Goal: Transaction & Acquisition: Purchase product/service

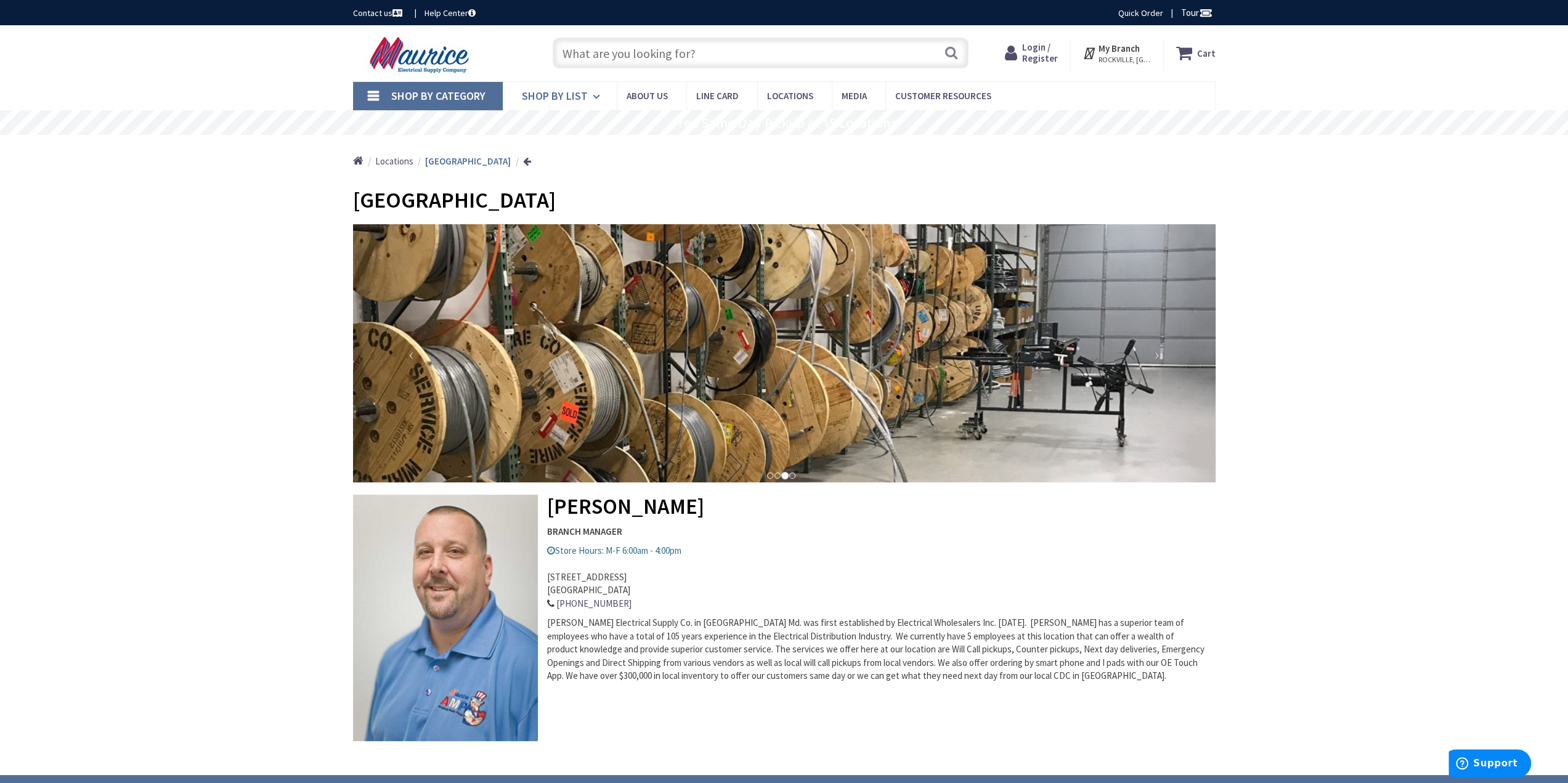
click at [553, 98] on span "Shop By List" at bounding box center [555, 96] width 66 height 15
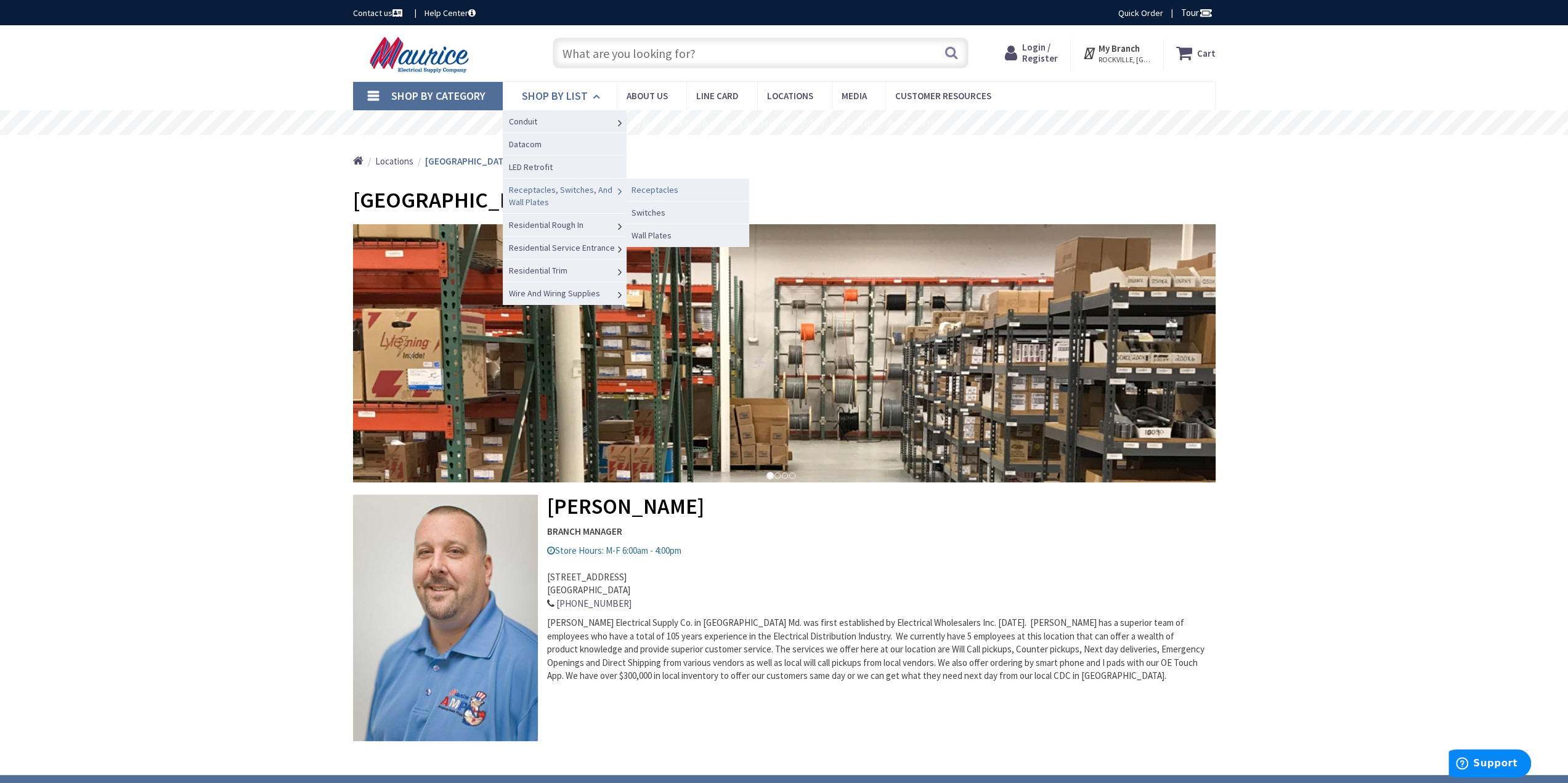
click at [666, 190] on span "Receptacles" at bounding box center [654, 190] width 47 height 11
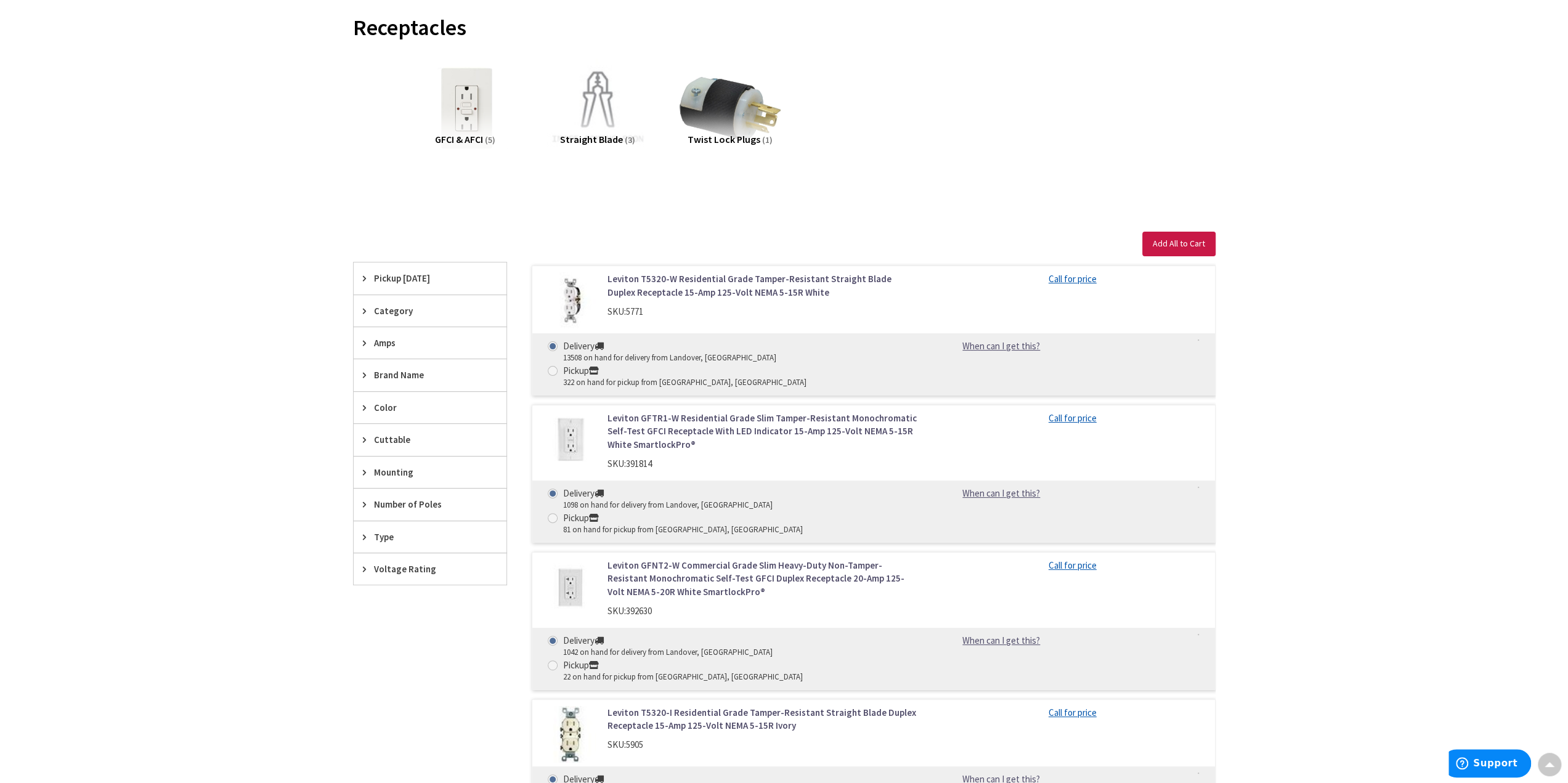
scroll to position [172, 0]
click at [477, 124] on img at bounding box center [465, 109] width 112 height 112
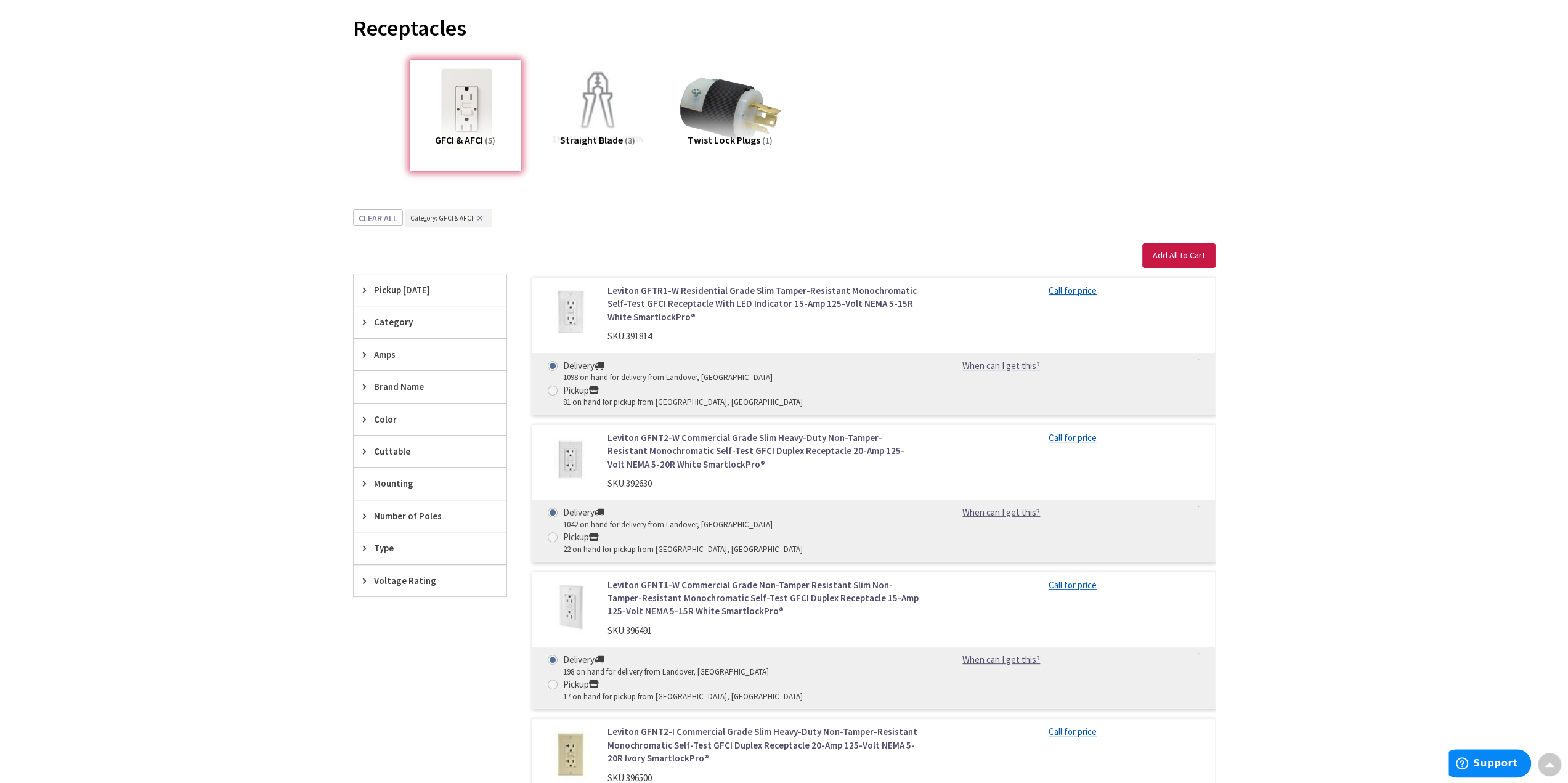
scroll to position [382, 0]
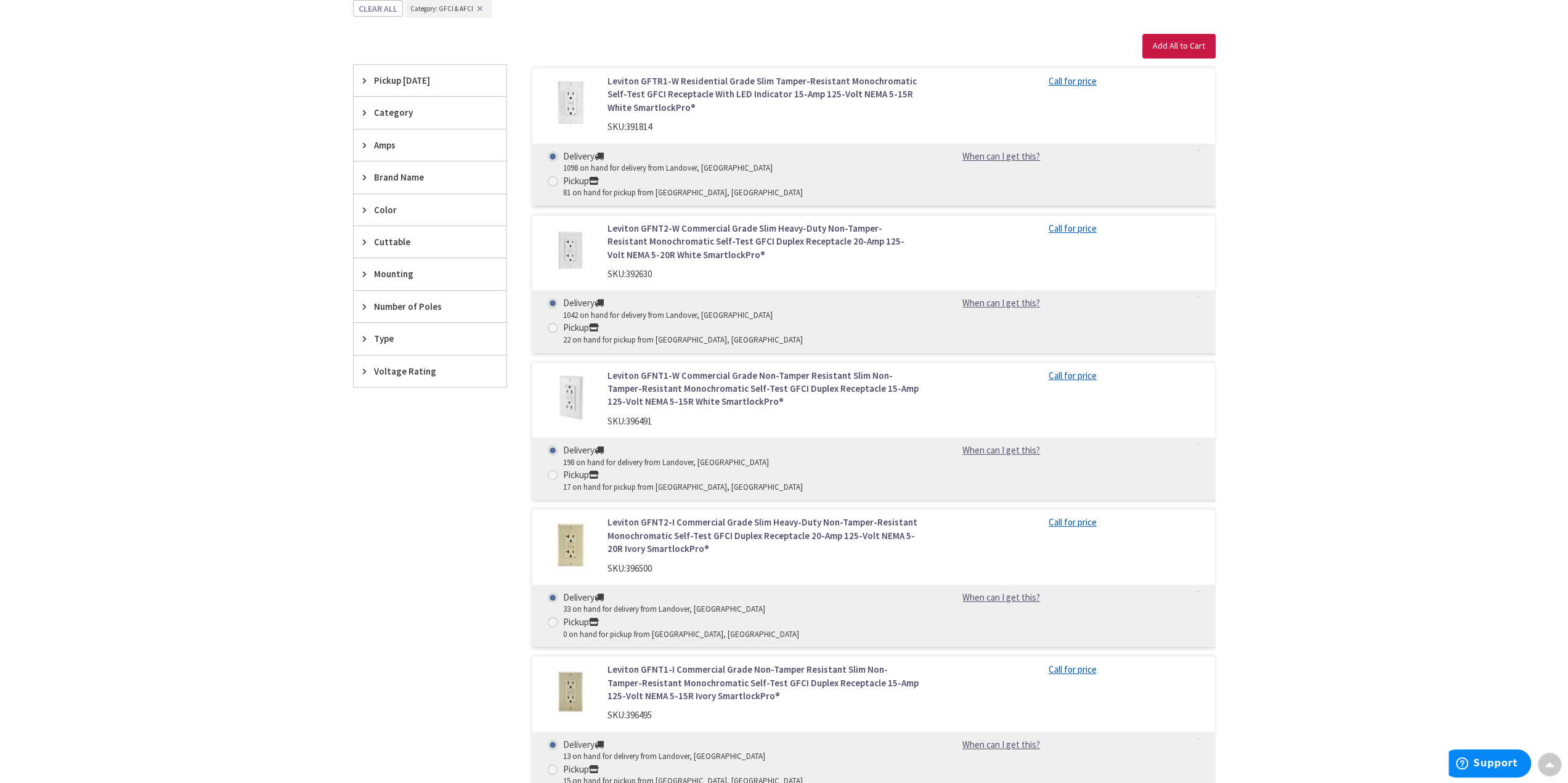
click at [656, 90] on link "Leviton GFTR1-W Residential Grade Slim Tamper-Resistant Monochromatic Self-Test…" at bounding box center [765, 95] width 313 height 40
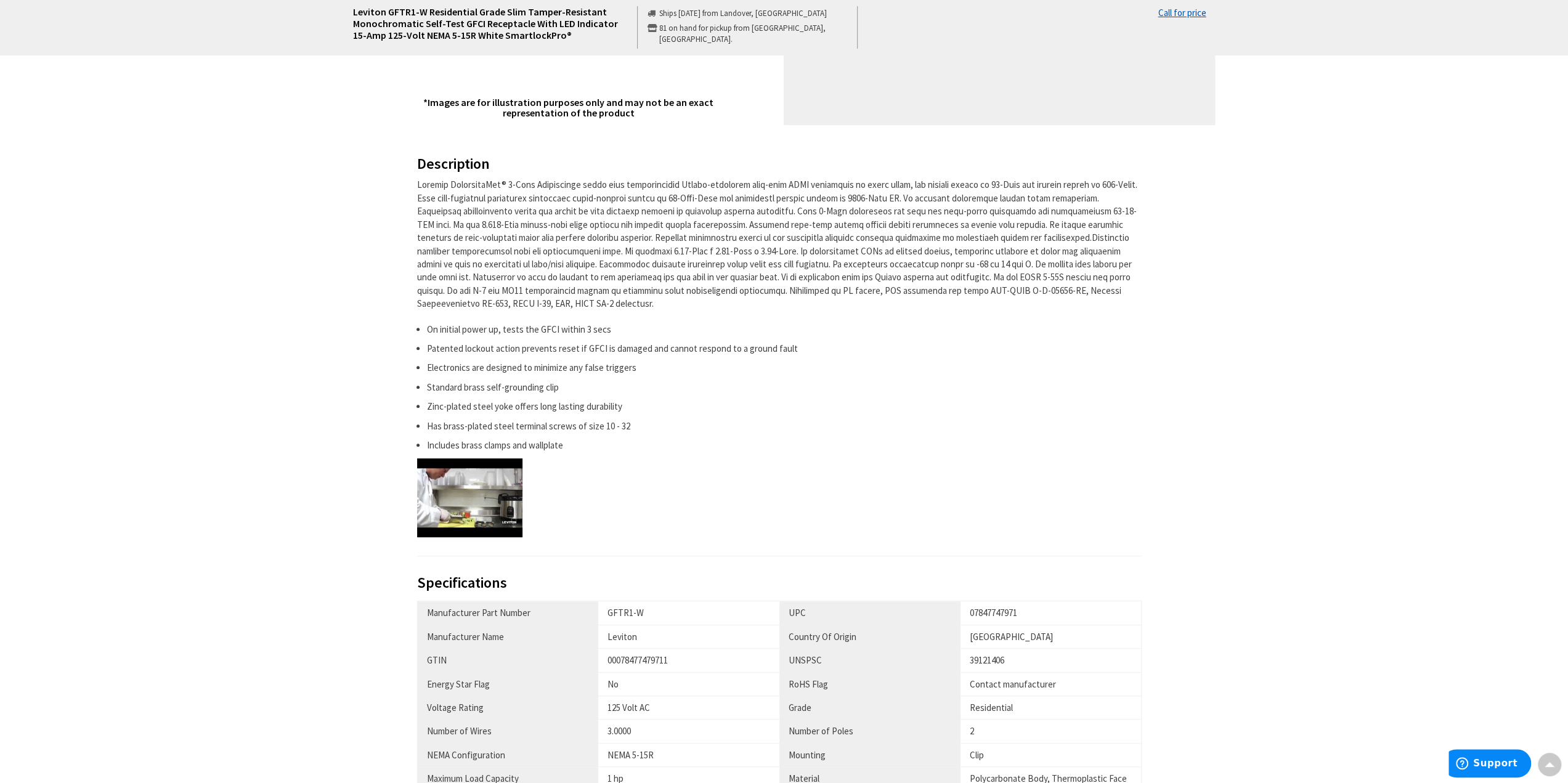
scroll to position [431, 0]
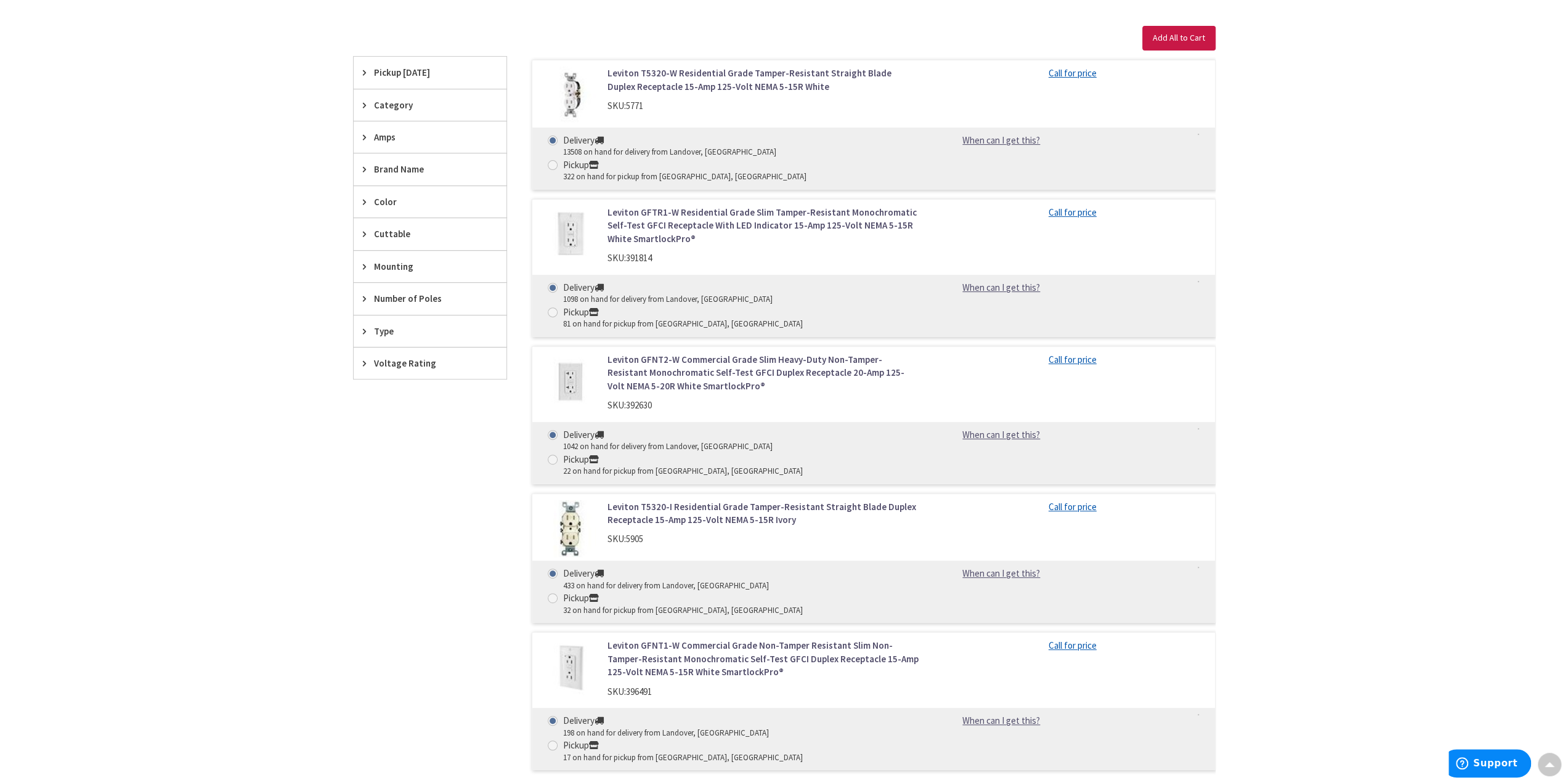
click at [398, 362] on span "Voltage Rating" at bounding box center [424, 363] width 100 height 13
click at [383, 325] on span "Type" at bounding box center [424, 331] width 100 height 13
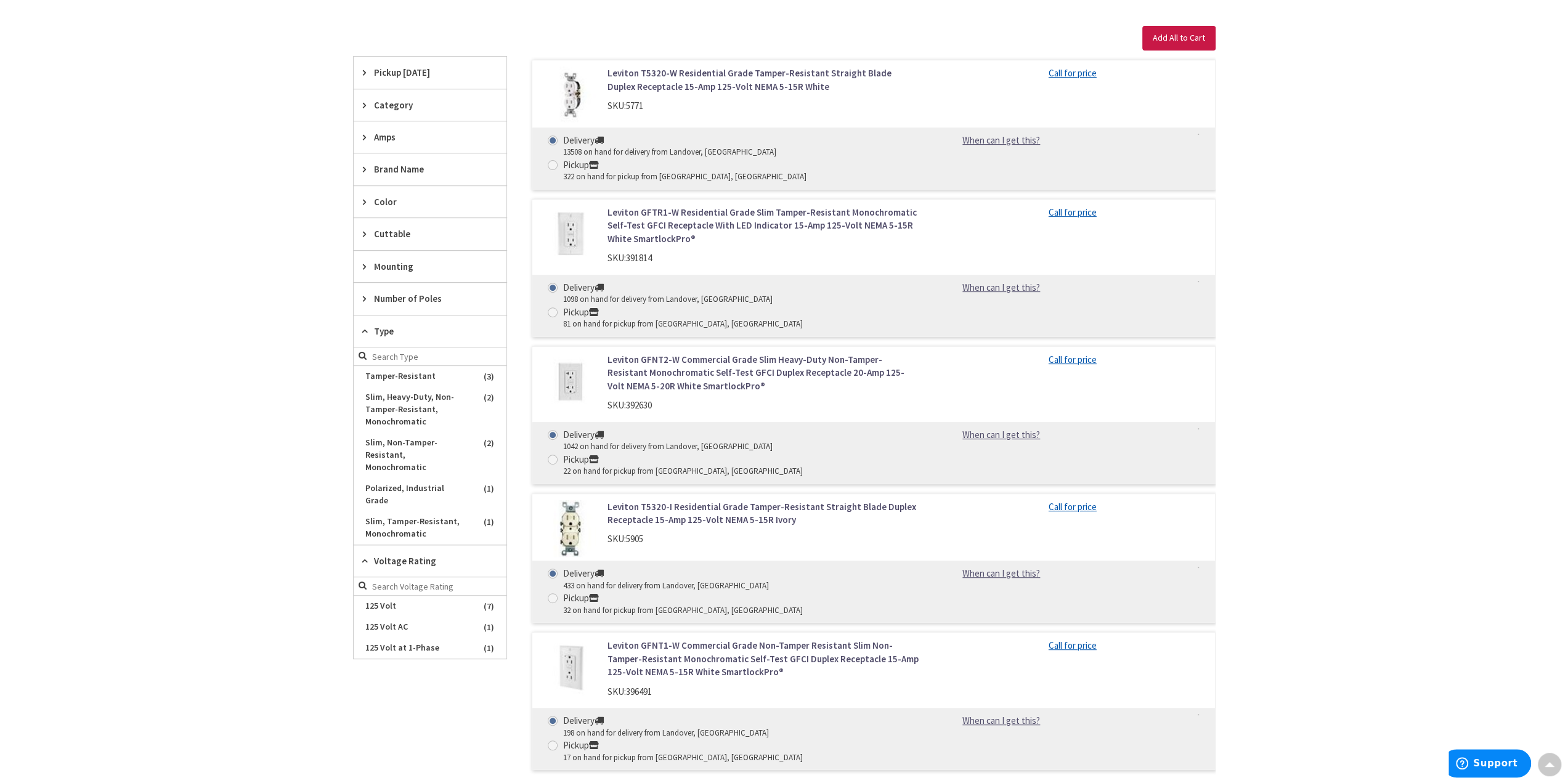
click at [380, 325] on span "Type" at bounding box center [424, 331] width 100 height 13
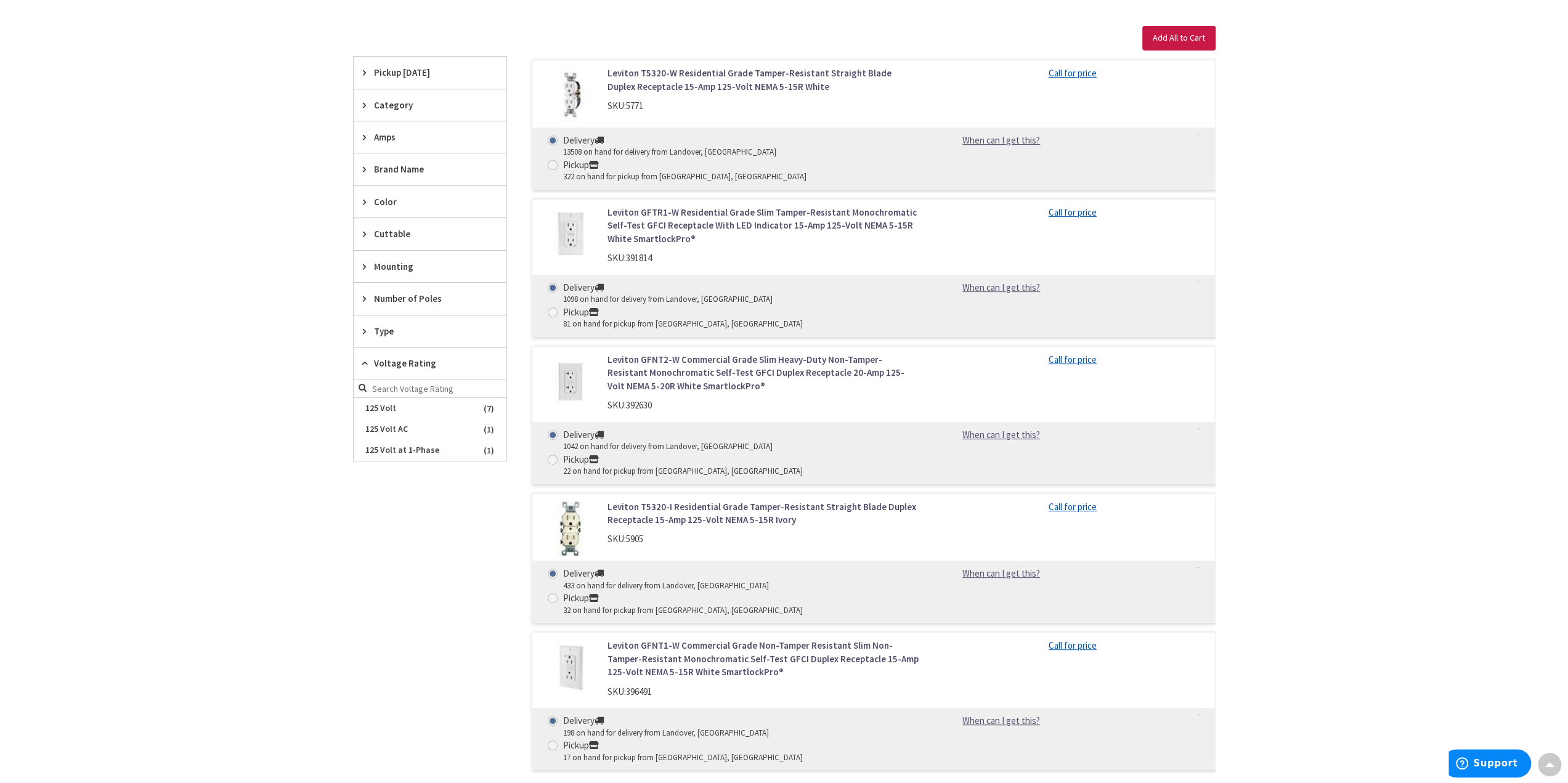
click at [378, 351] on div "Voltage Rating" at bounding box center [430, 364] width 153 height 32
click at [388, 297] on span "Number of Poles" at bounding box center [424, 298] width 100 height 13
click at [388, 294] on span "Number of Poles" at bounding box center [424, 298] width 100 height 13
click at [391, 262] on span "Mounting" at bounding box center [424, 266] width 100 height 13
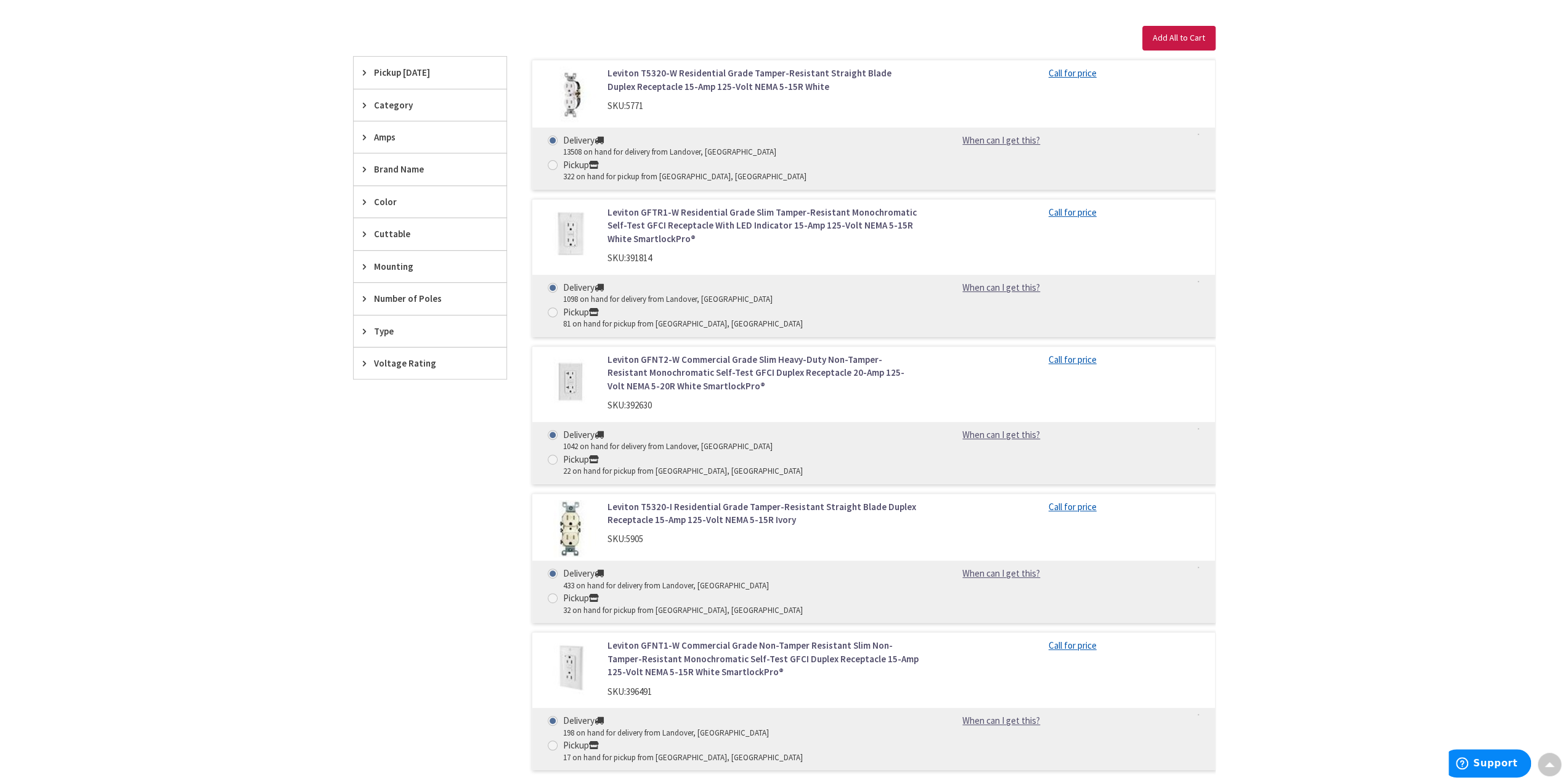
click at [391, 227] on span "Cuttable" at bounding box center [424, 233] width 100 height 13
click at [389, 164] on span "Brand Name" at bounding box center [424, 169] width 100 height 13
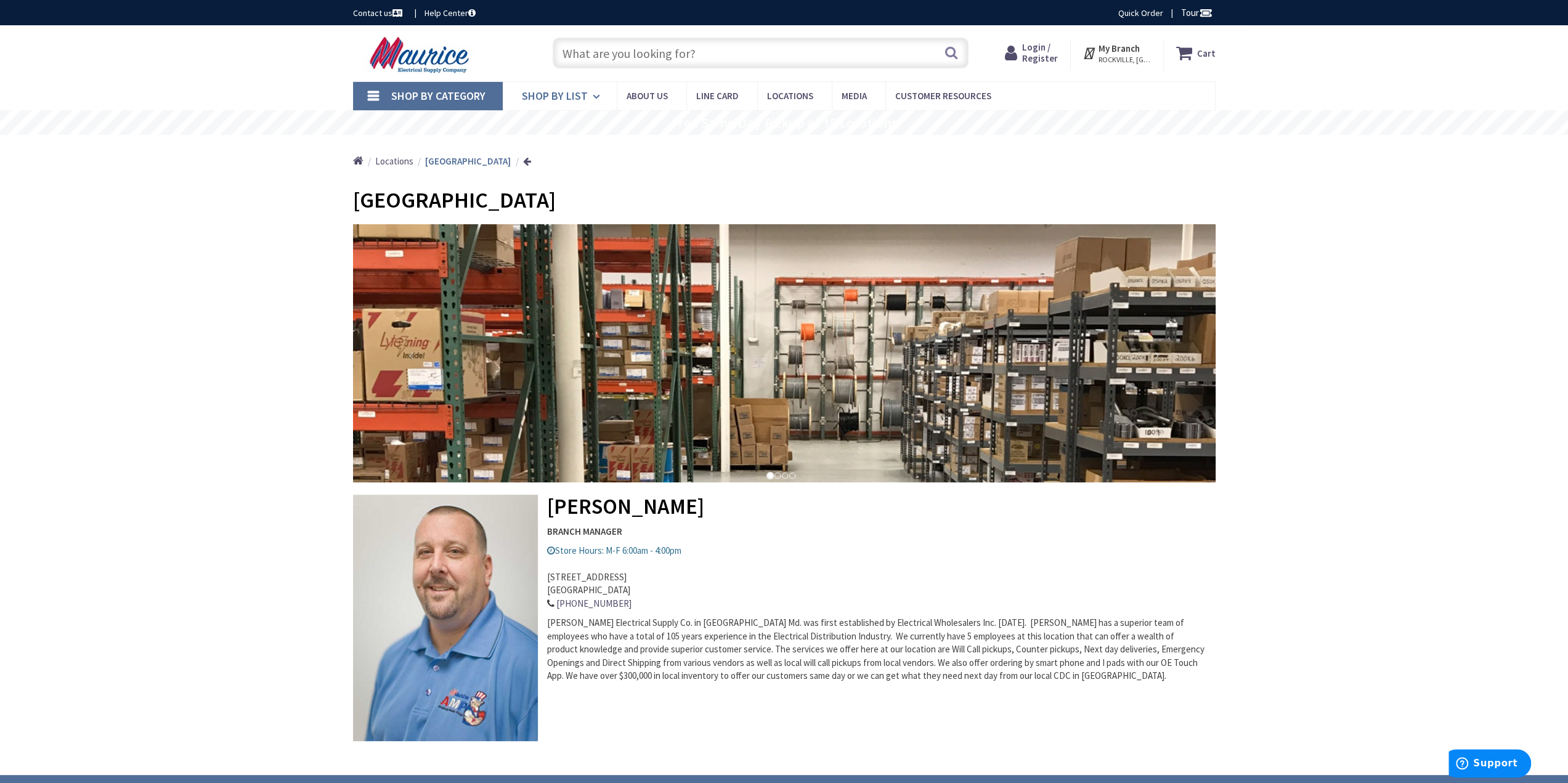
click at [542, 96] on span "Shop By List" at bounding box center [555, 96] width 66 height 15
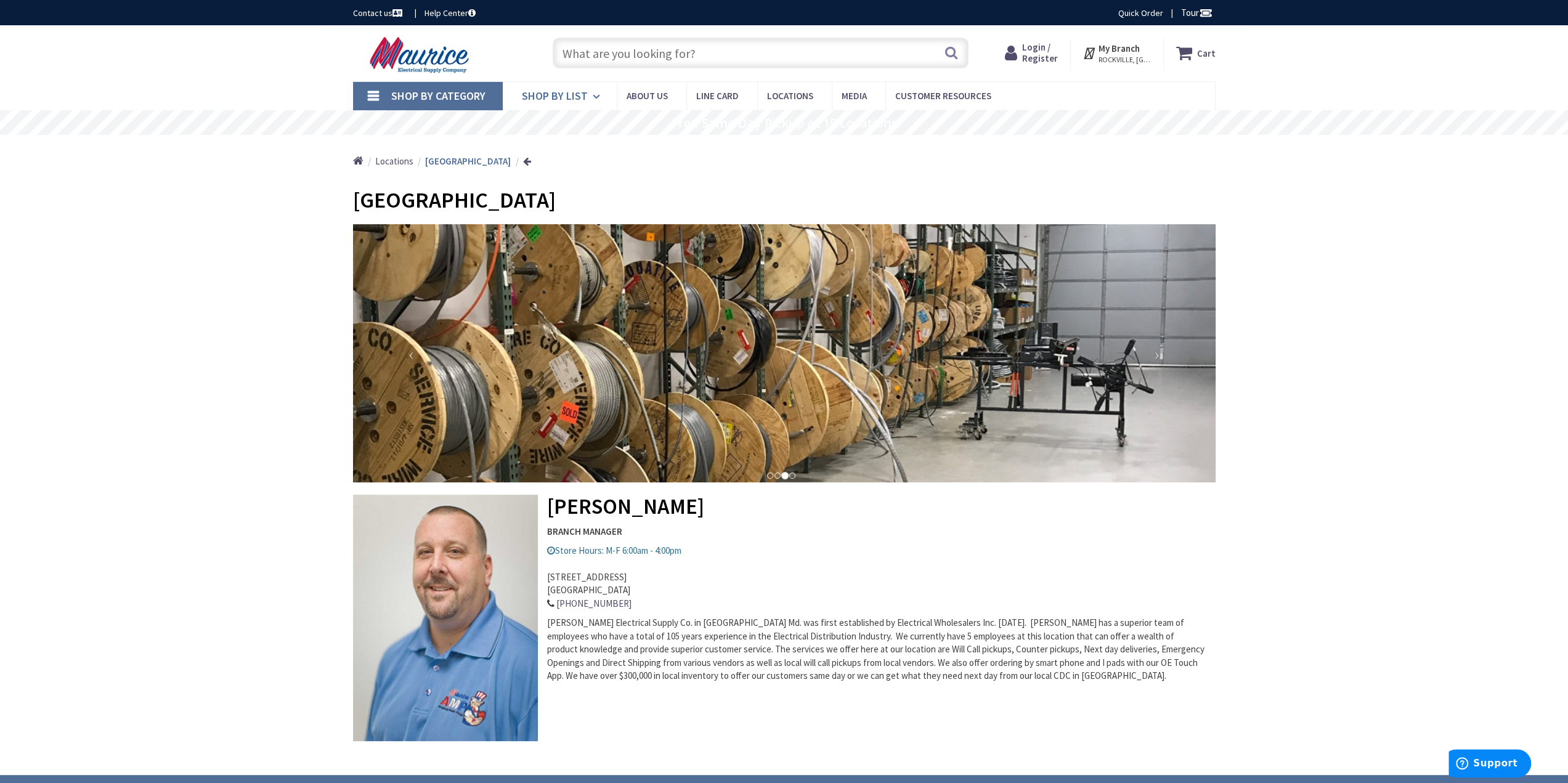
click at [550, 100] on span "Shop By List" at bounding box center [555, 96] width 66 height 15
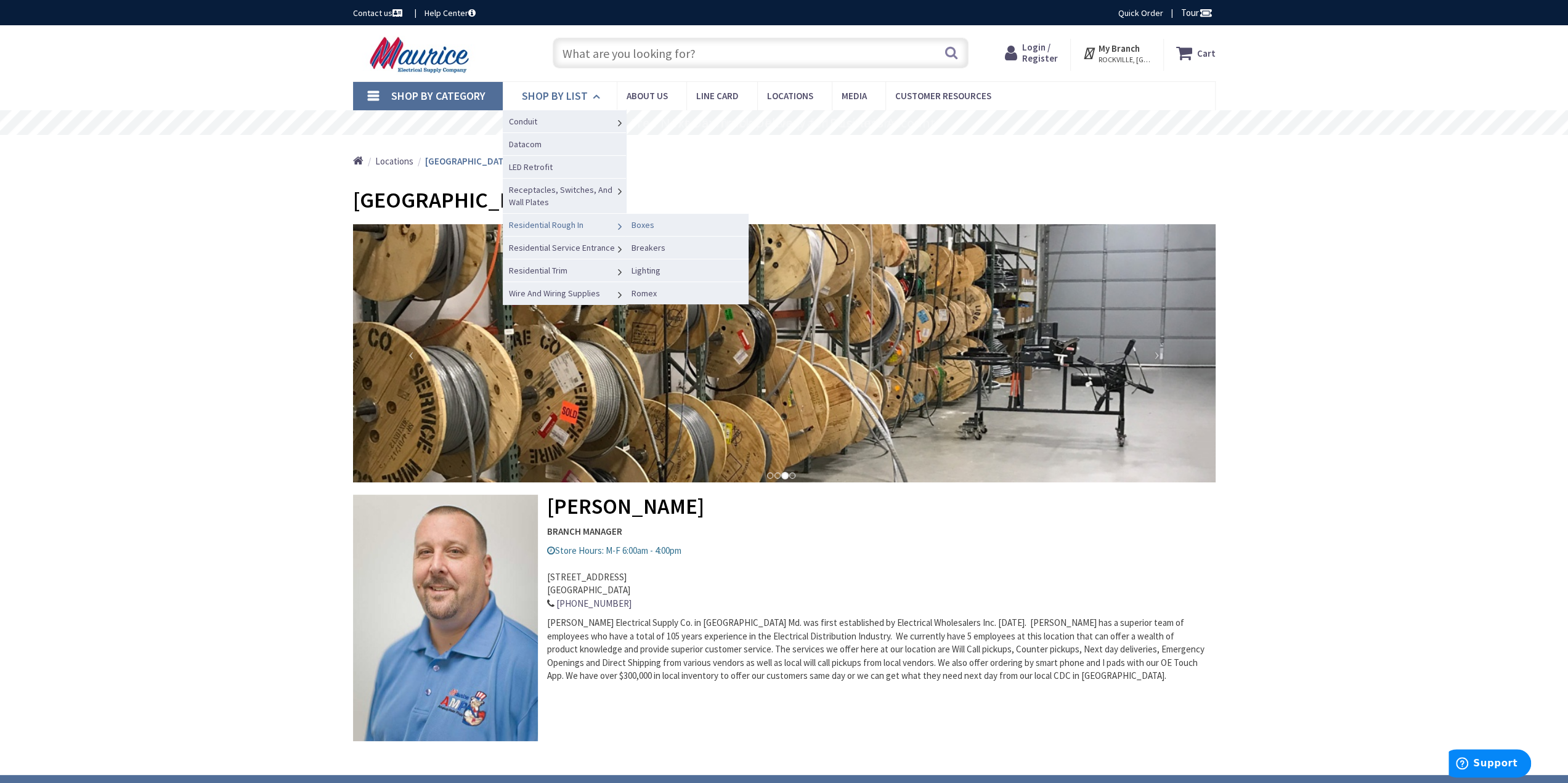
click at [641, 226] on span "Boxes" at bounding box center [643, 225] width 23 height 11
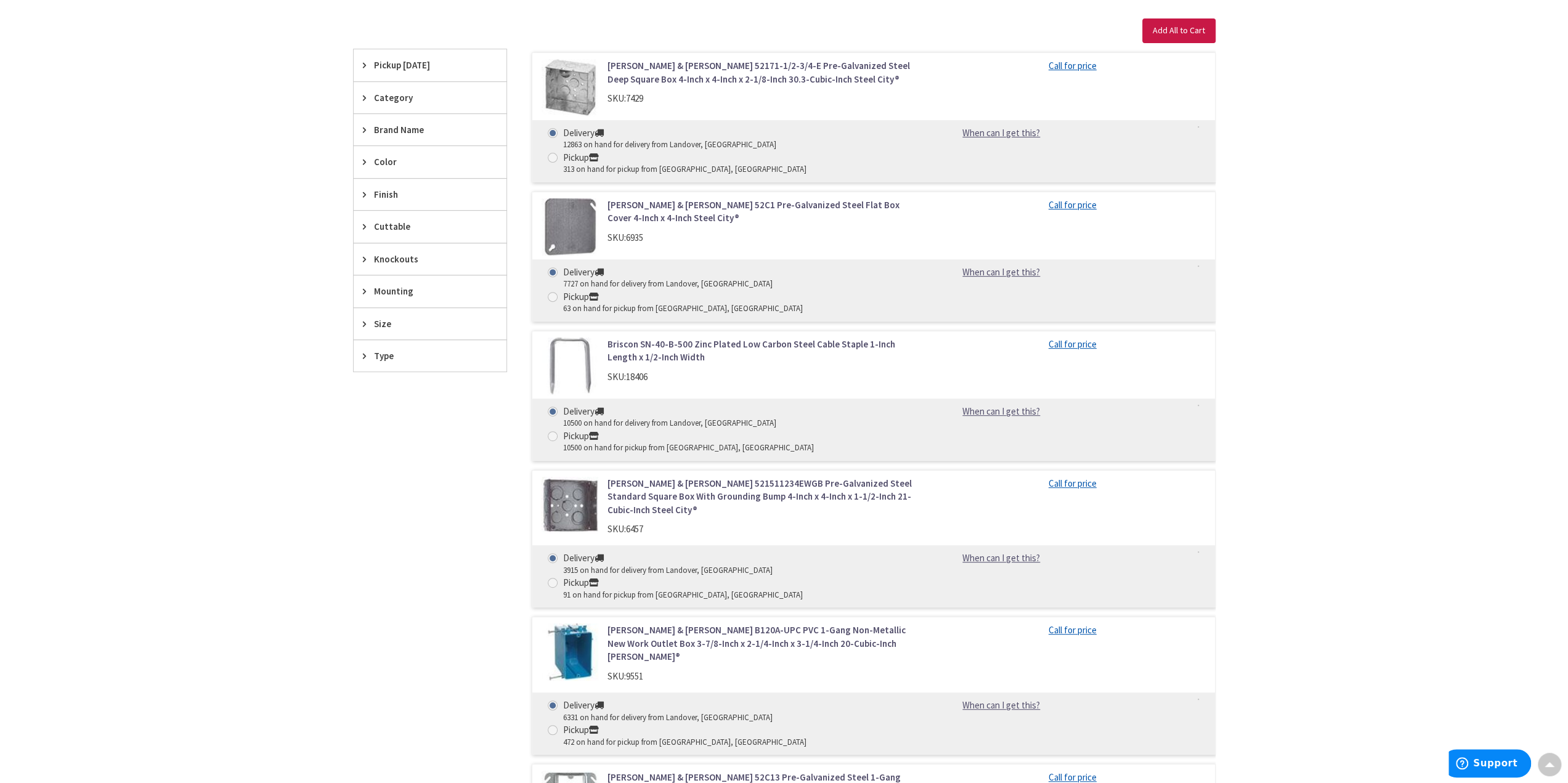
scroll to position [16, 0]
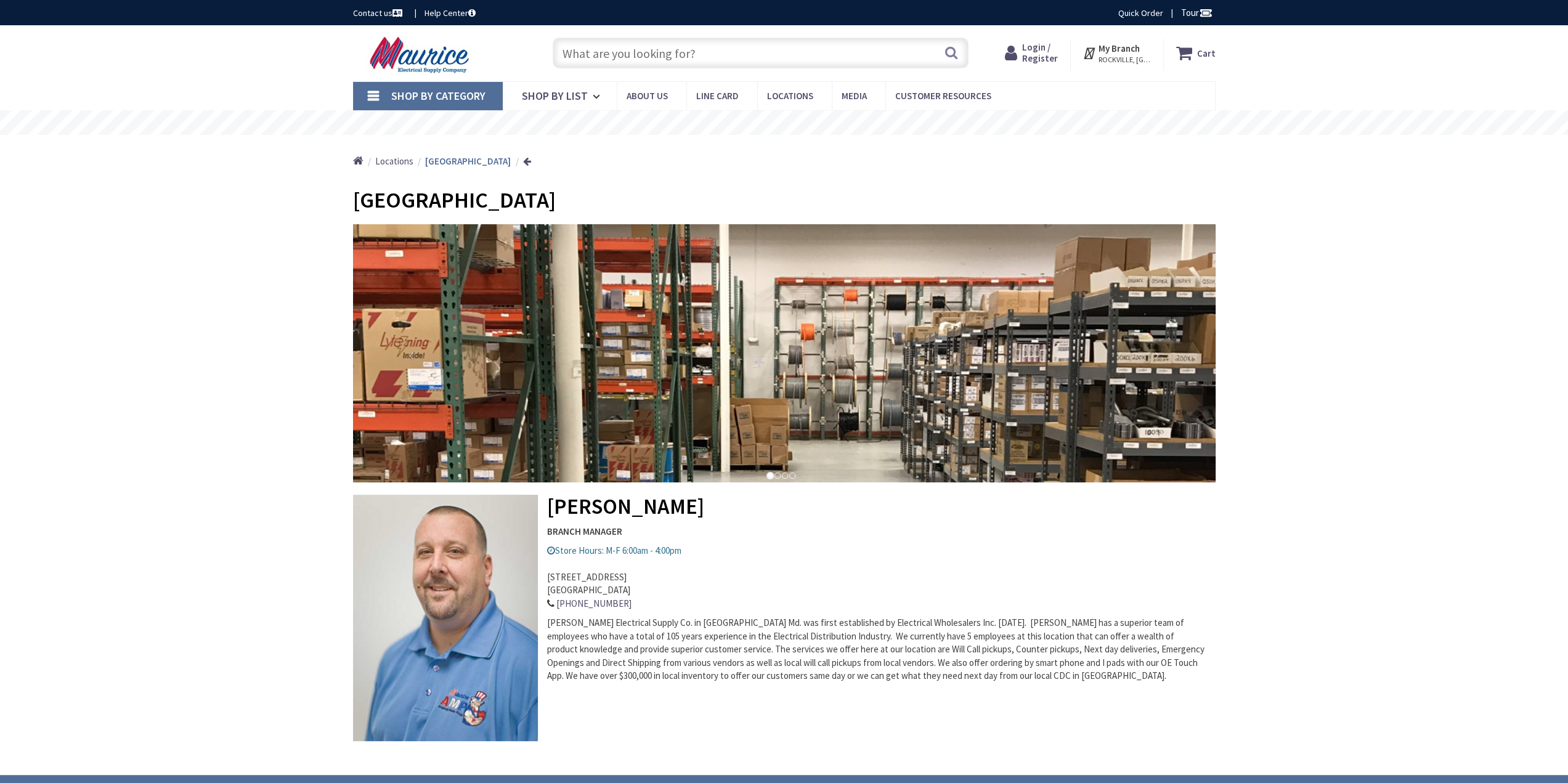
click at [580, 96] on span "Shop By List" at bounding box center [555, 96] width 66 height 15
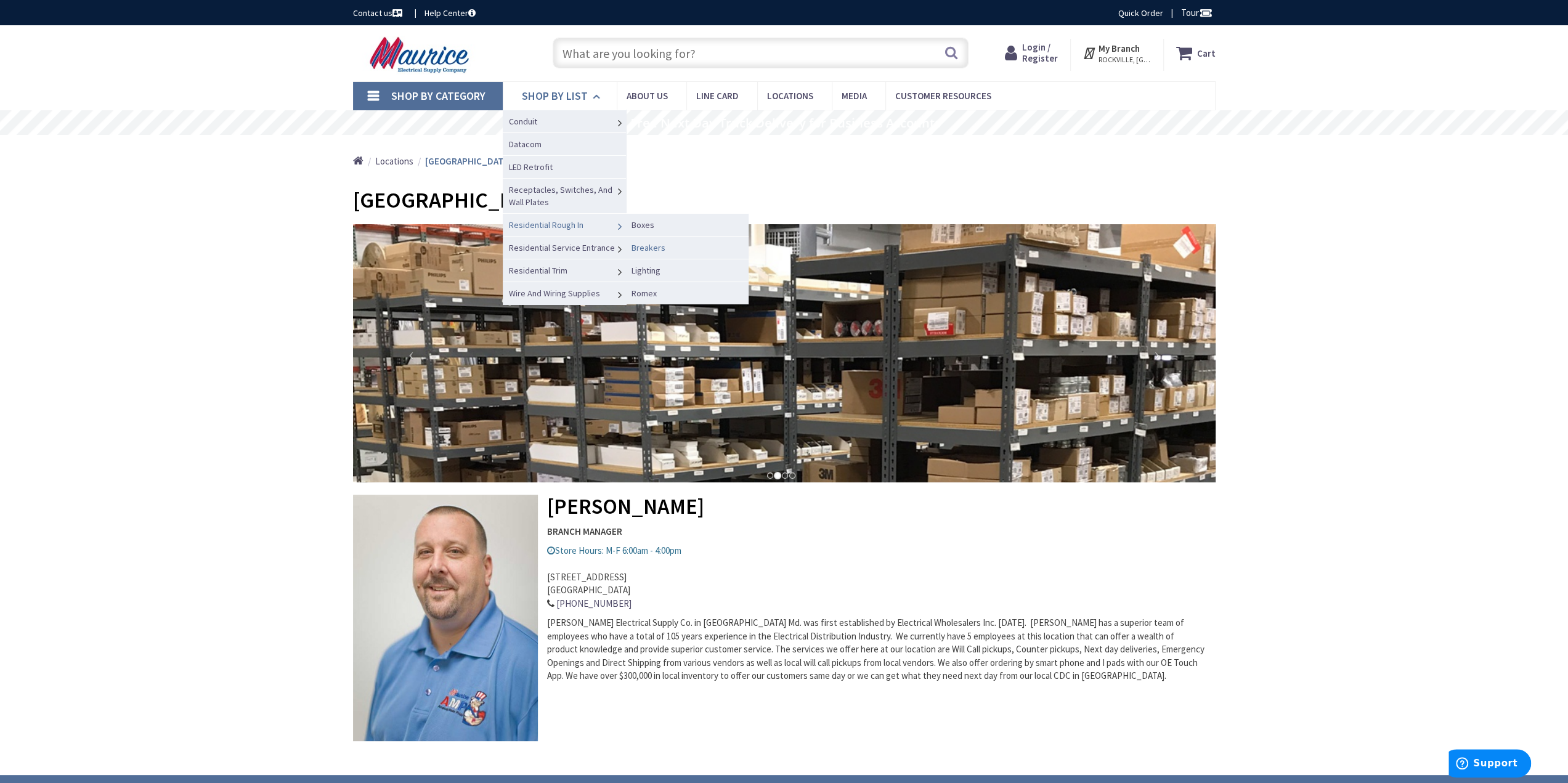
click at [646, 243] on span "Breakers" at bounding box center [648, 248] width 34 height 11
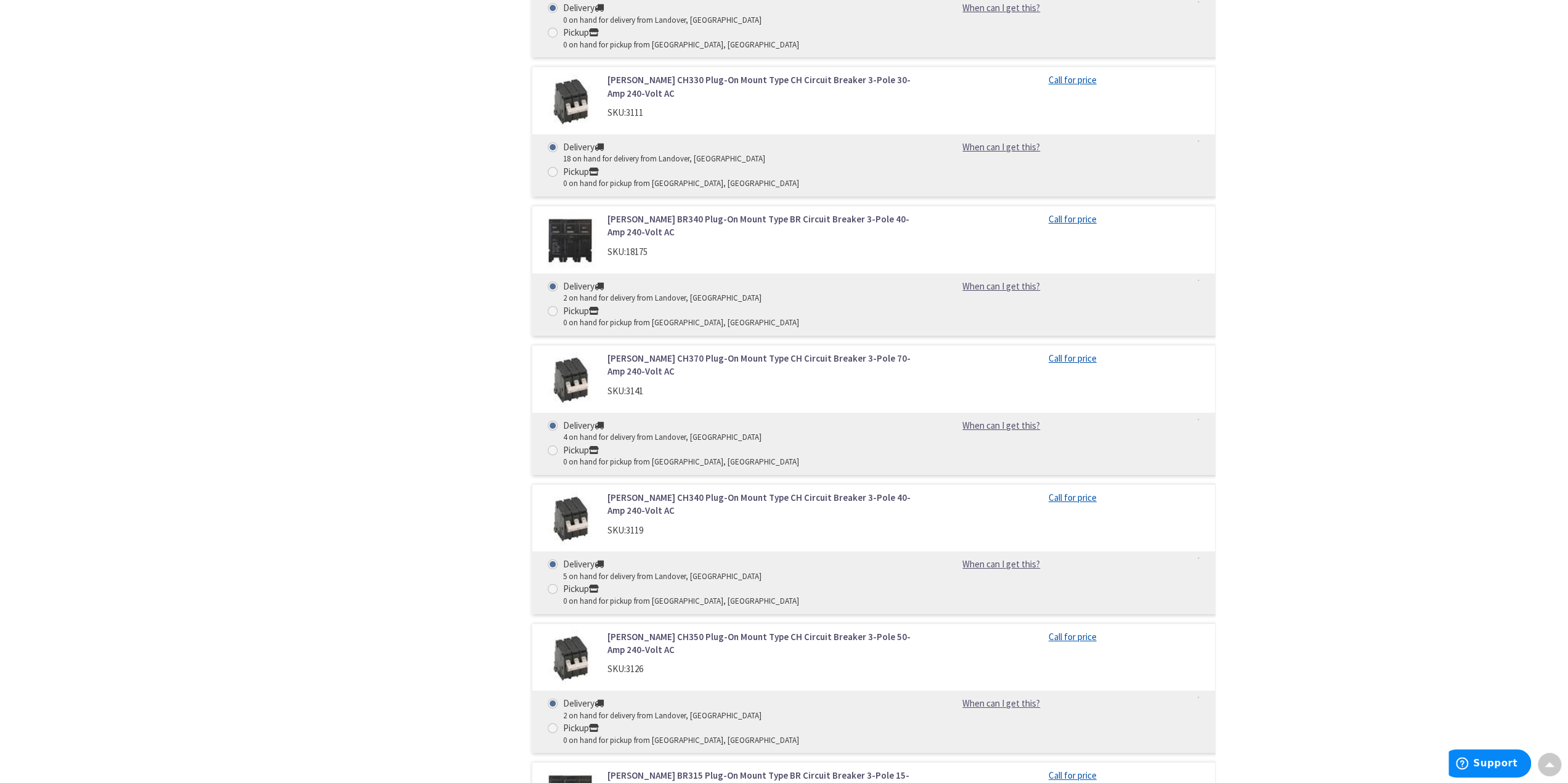
scroll to position [4778, 0]
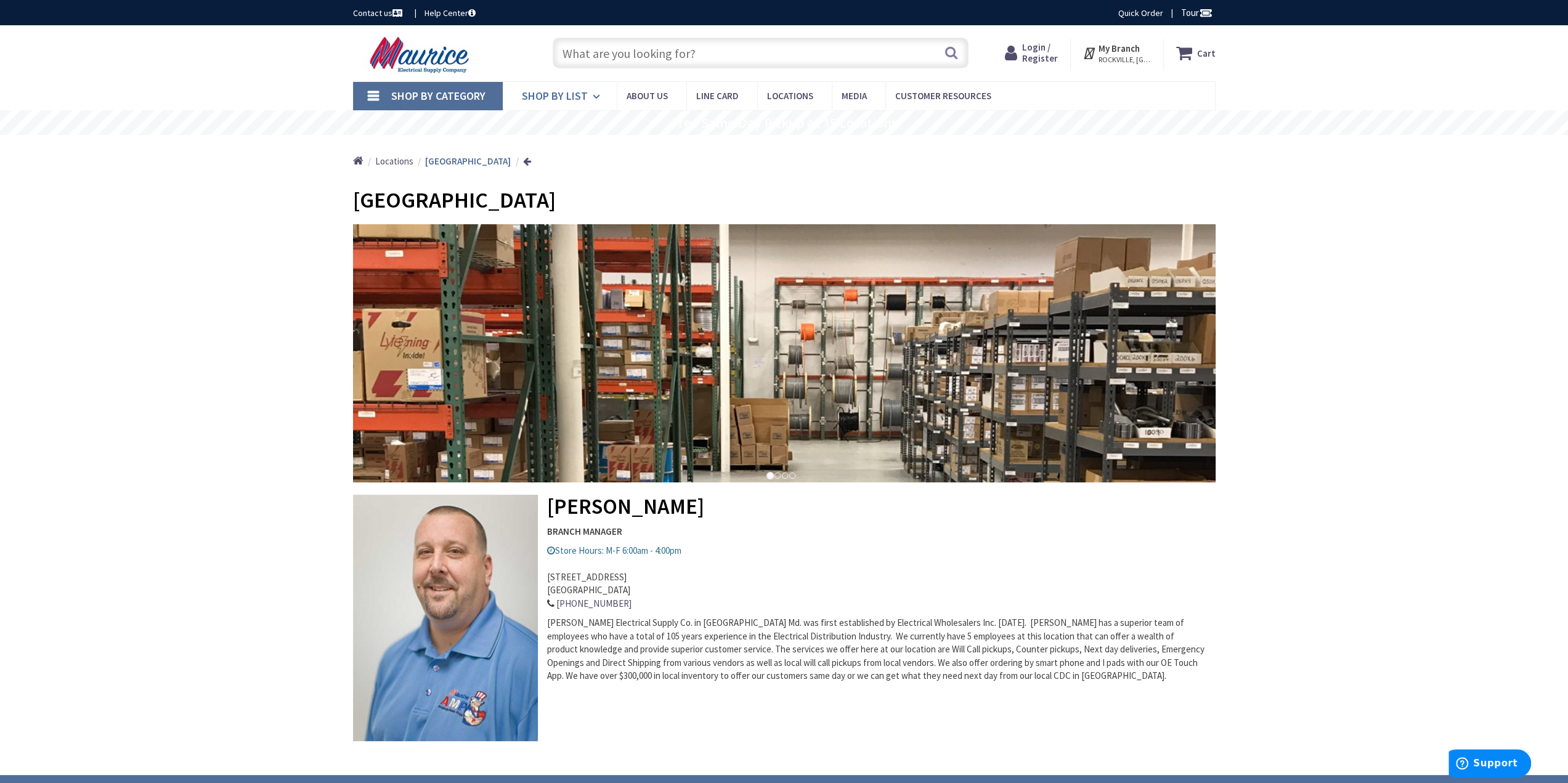
click at [576, 97] on span "Shop By List" at bounding box center [555, 96] width 66 height 15
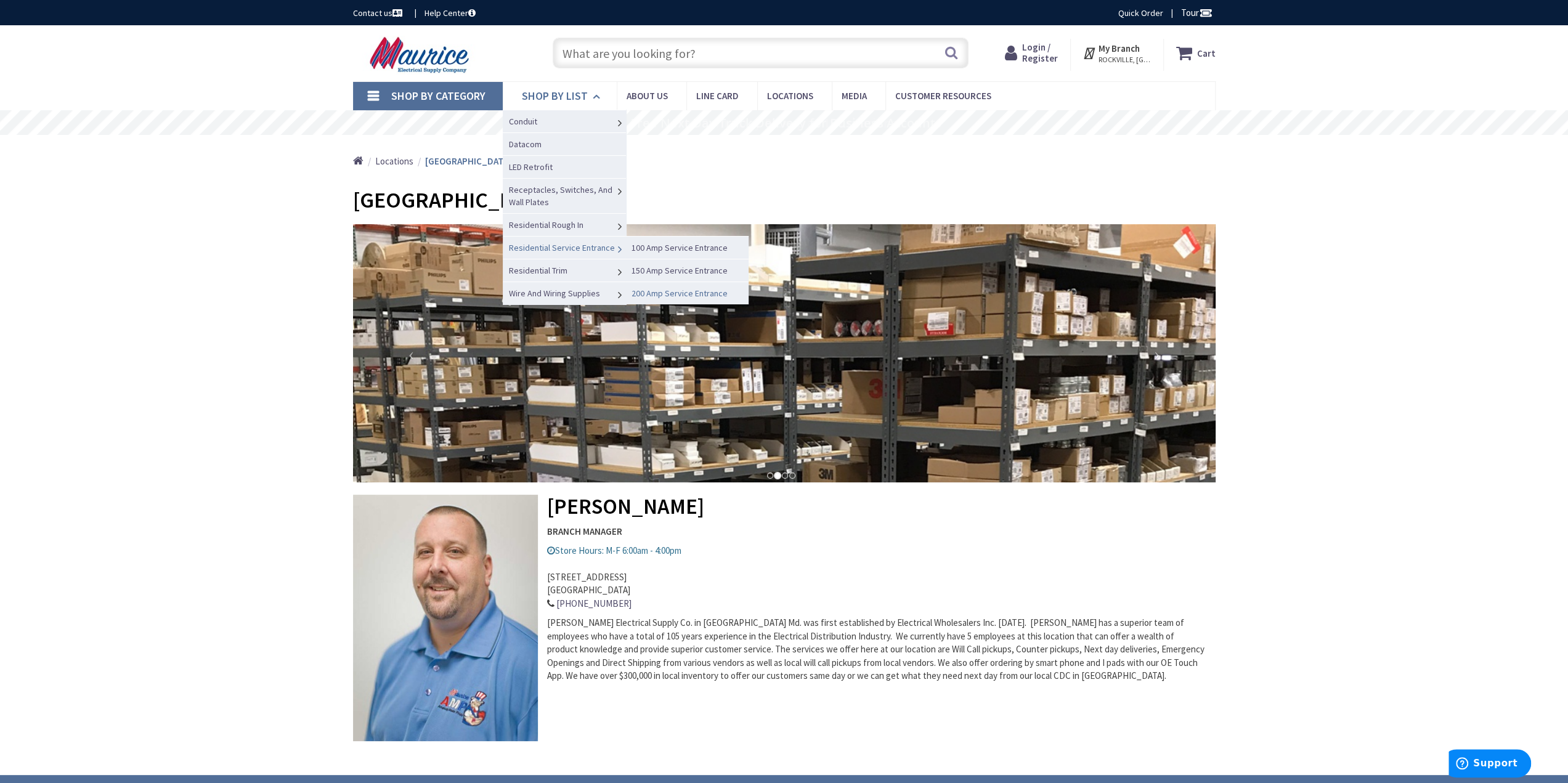
click at [670, 290] on span "200 Amp Service Entrance" at bounding box center [680, 293] width 96 height 11
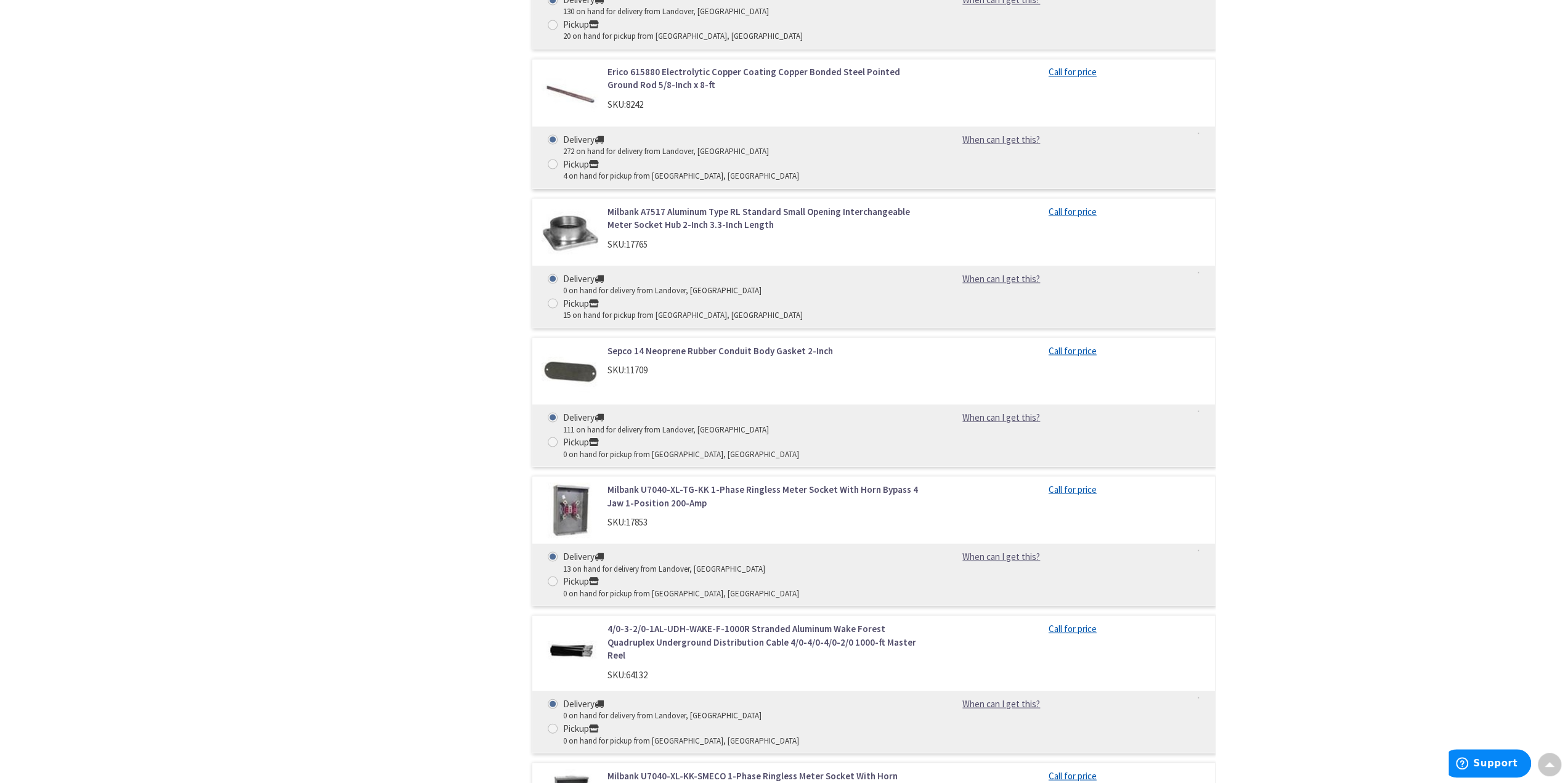
scroll to position [2320, 0]
